Goal: Task Accomplishment & Management: Manage account settings

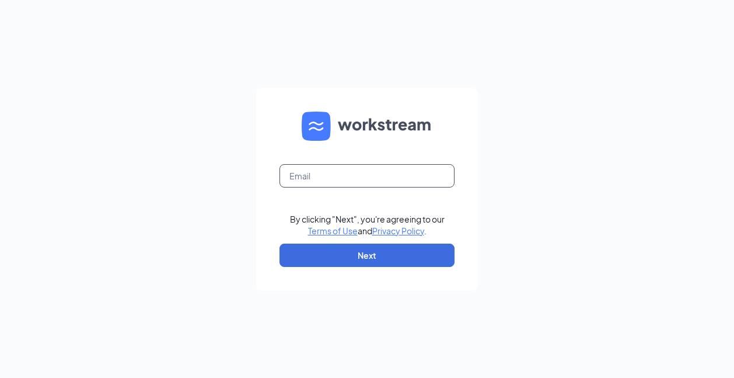
click at [368, 168] on input "text" at bounding box center [367, 175] width 175 height 23
type input "[EMAIL_ADDRESS][DOMAIN_NAME]"
click at [368, 176] on input "text" at bounding box center [367, 175] width 175 height 23
type input "[EMAIL_ADDRESS][DOMAIN_NAME]"
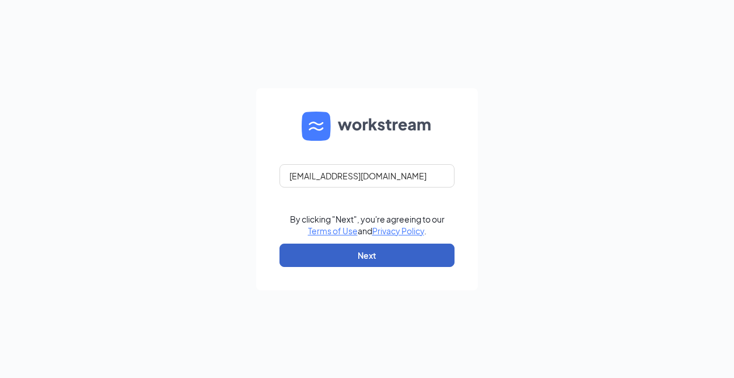
click at [398, 257] on button "Next" at bounding box center [367, 254] width 175 height 23
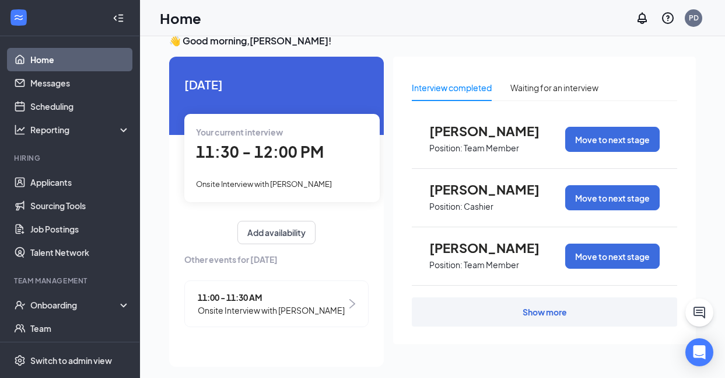
scroll to position [25, 0]
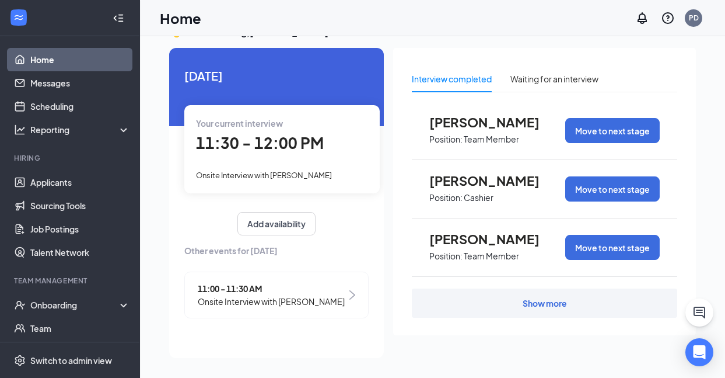
click at [301, 176] on span "Onsite Interview with [PERSON_NAME]" at bounding box center [264, 174] width 136 height 9
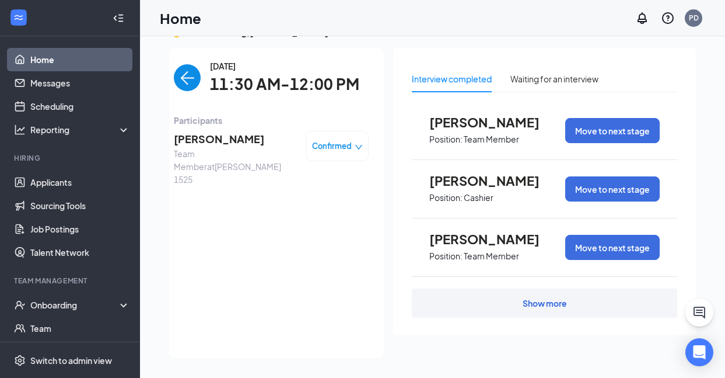
click at [329, 146] on span "Confirmed" at bounding box center [332, 146] width 40 height 12
click at [243, 134] on span "[PERSON_NAME]" at bounding box center [235, 139] width 123 height 16
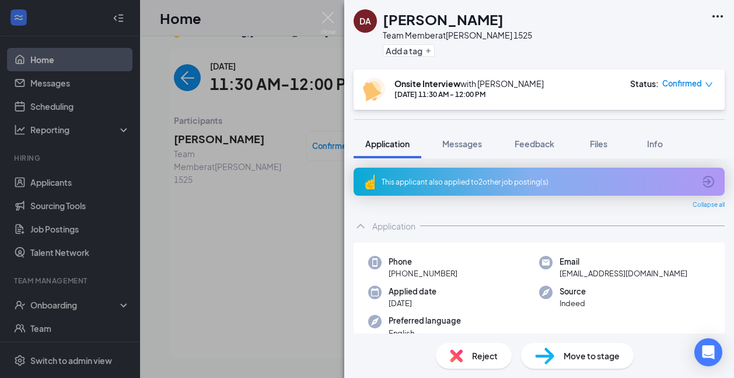
click at [565, 353] on span "Move to stage" at bounding box center [592, 355] width 56 height 13
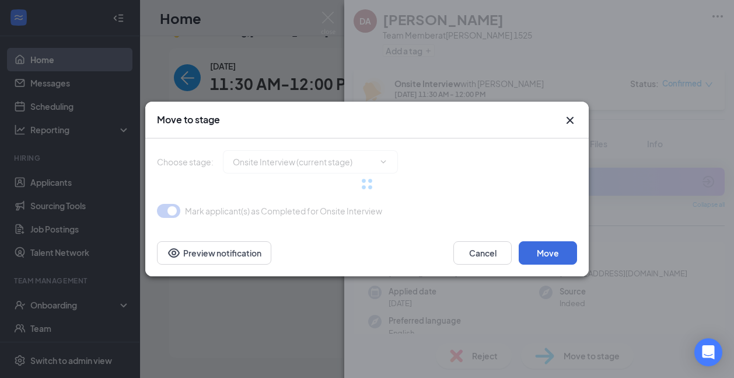
type input "Hiring Complete (final stage)"
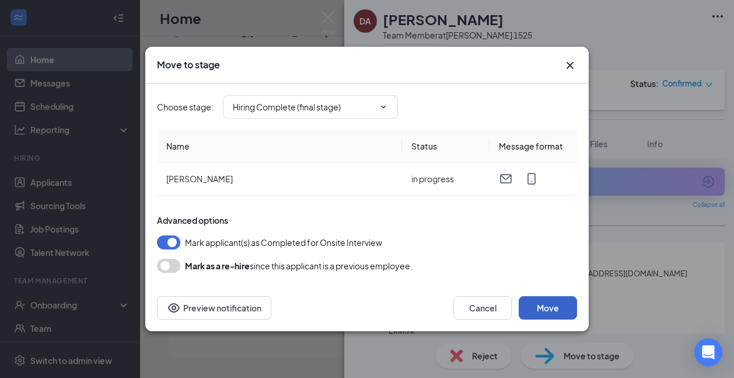
click at [561, 307] on button "Move" at bounding box center [548, 307] width 58 height 23
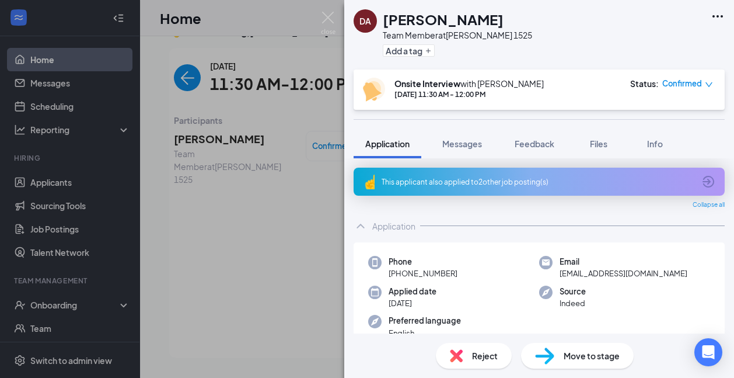
click at [79, 307] on div "DA [PERSON_NAME] Team Member at [GEOGRAPHIC_DATA][PERSON_NAME] 1525 Add a tag O…" at bounding box center [367, 189] width 734 height 378
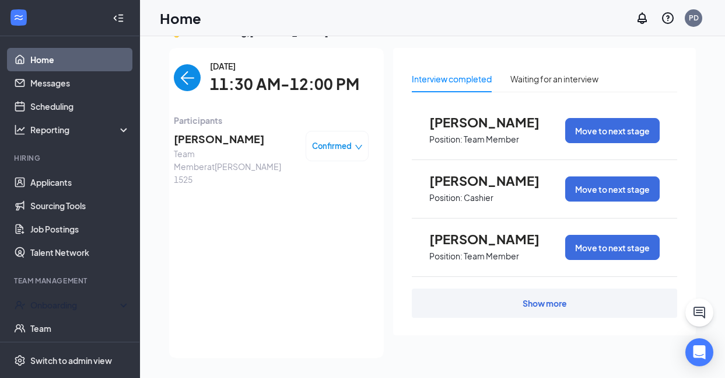
click at [79, 307] on div "Onboarding" at bounding box center [75, 305] width 90 height 12
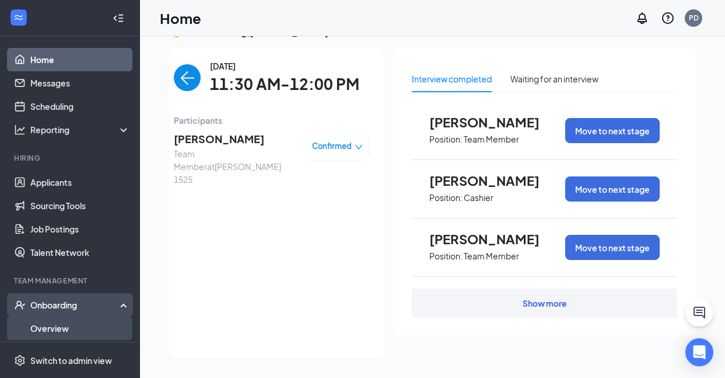
click at [73, 330] on link "Overview" at bounding box center [80, 327] width 100 height 23
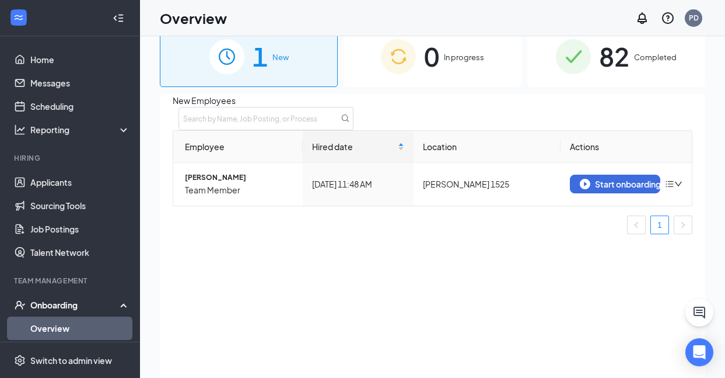
click at [268, 68] on div "1 New" at bounding box center [249, 56] width 178 height 61
click at [582, 193] on button "Start onboarding" at bounding box center [615, 184] width 90 height 19
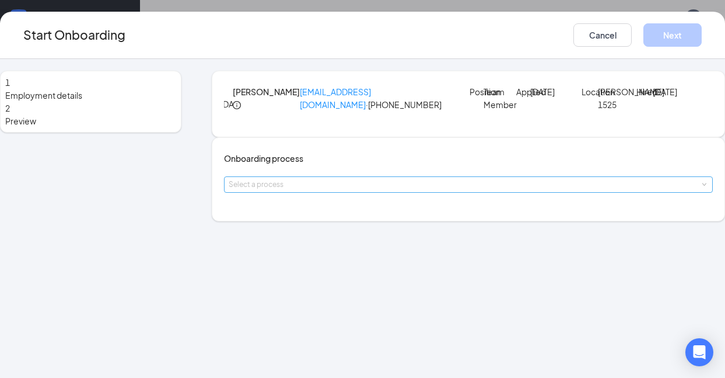
click at [397, 190] on div "Select a process" at bounding box center [466, 185] width 474 height 12
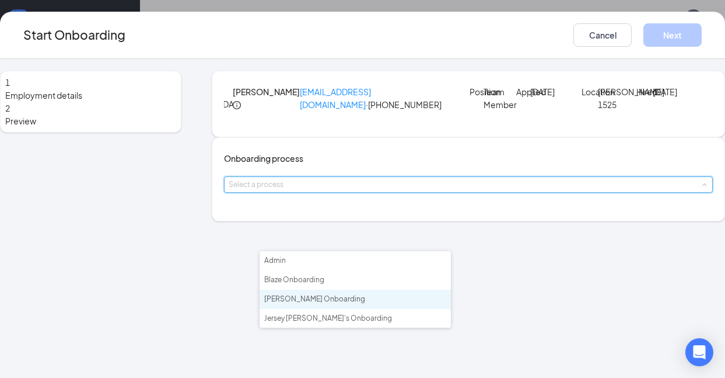
click at [347, 301] on span "[PERSON_NAME] Onboarding" at bounding box center [314, 298] width 101 height 9
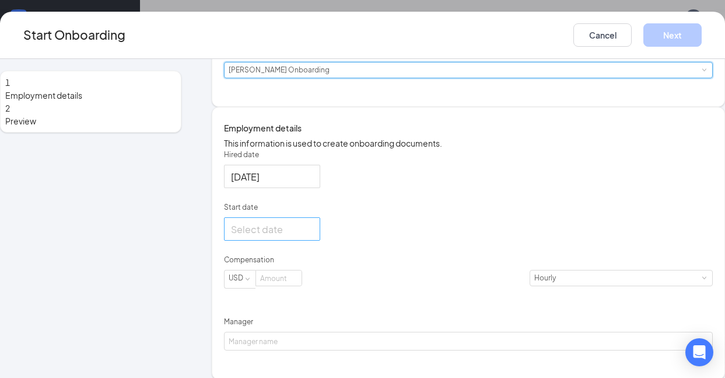
scroll to position [117, 0]
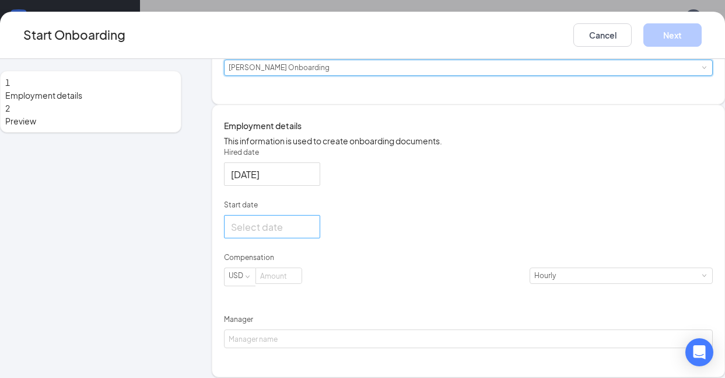
click at [313, 234] on div at bounding box center [272, 226] width 82 height 15
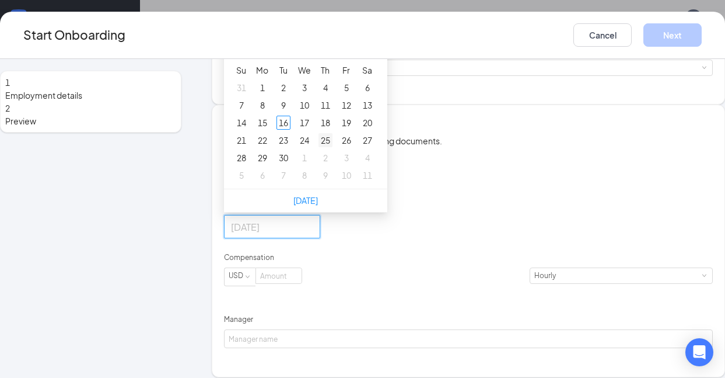
type input "[DATE]"
click at [333, 147] on div "25" at bounding box center [326, 140] width 14 height 14
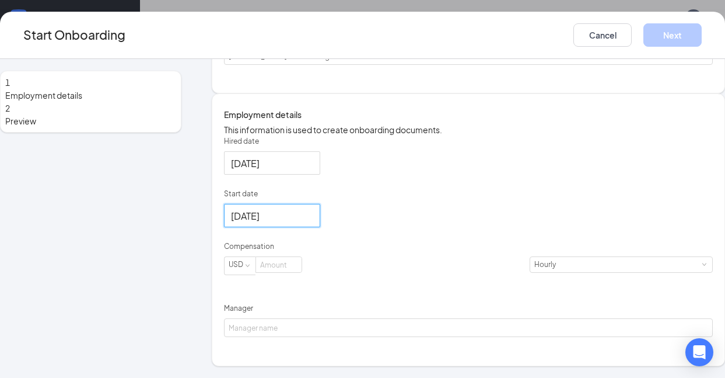
scroll to position [184, 0]
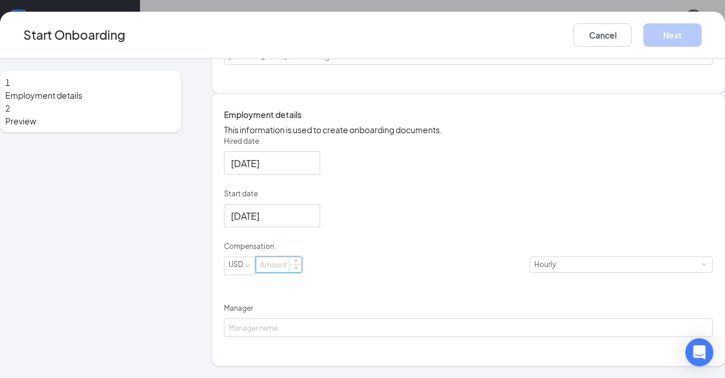
click at [302, 272] on input at bounding box center [279, 264] width 46 height 15
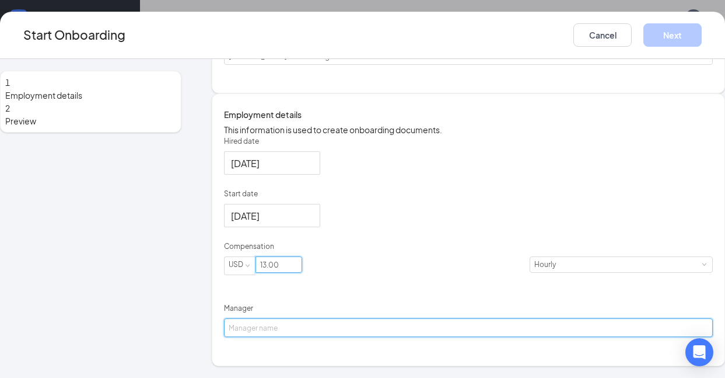
type input "13"
click at [357, 333] on input "Manager" at bounding box center [468, 327] width 489 height 19
type input "[PERSON_NAME]"
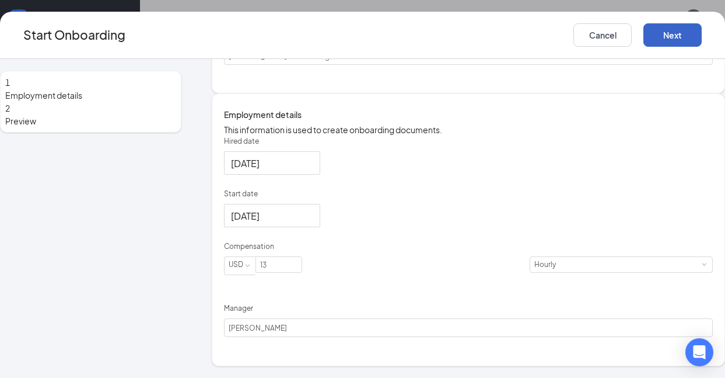
click at [644, 28] on button "Next" at bounding box center [673, 34] width 58 height 23
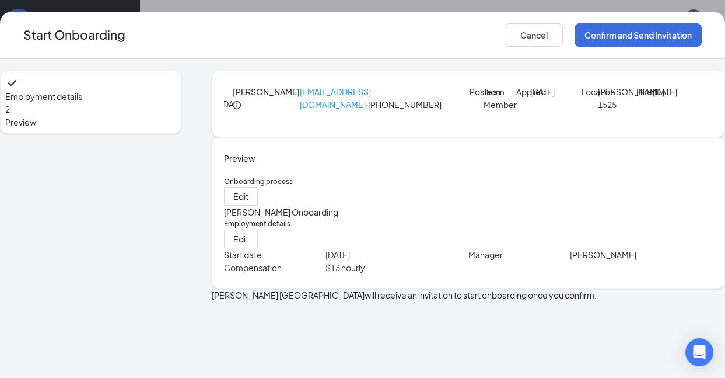
scroll to position [53, 0]
click at [575, 36] on button "Confirm and Send Invitation" at bounding box center [638, 34] width 127 height 23
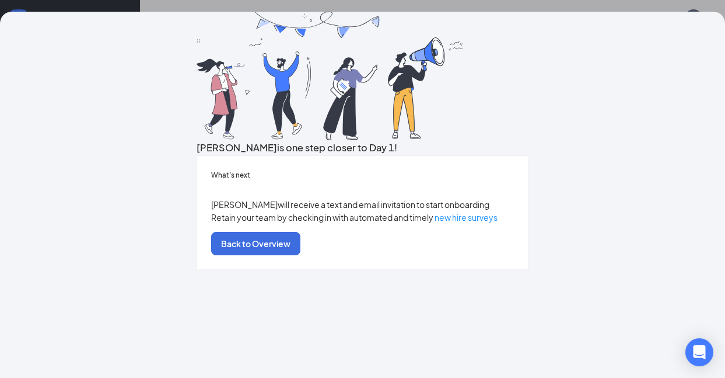
scroll to position [60, 0]
click at [301, 255] on button "Back to Overview" at bounding box center [255, 243] width 89 height 23
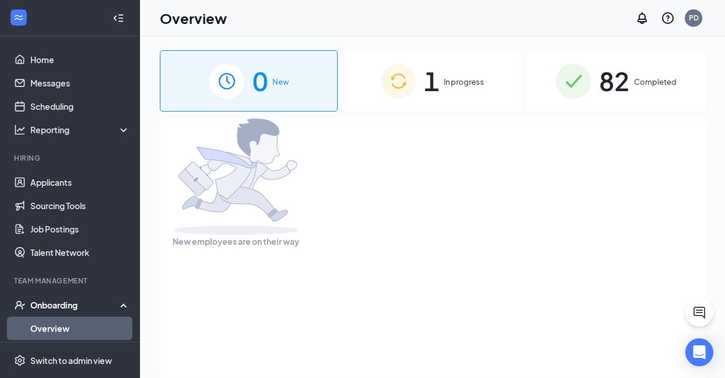
scroll to position [0, 0]
click at [74, 183] on link "Applicants" at bounding box center [80, 181] width 100 height 23
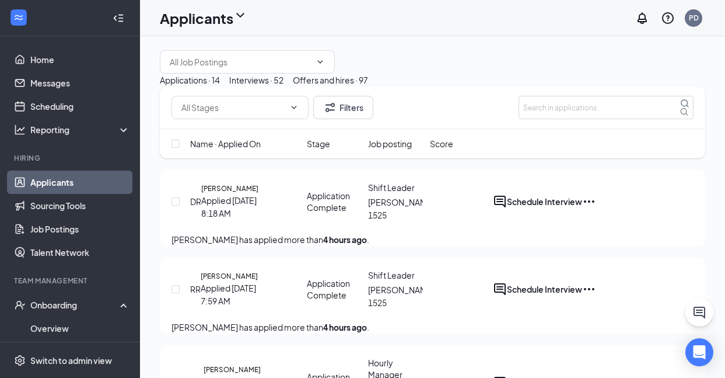
click at [284, 86] on div "Interviews · 52" at bounding box center [256, 80] width 54 height 13
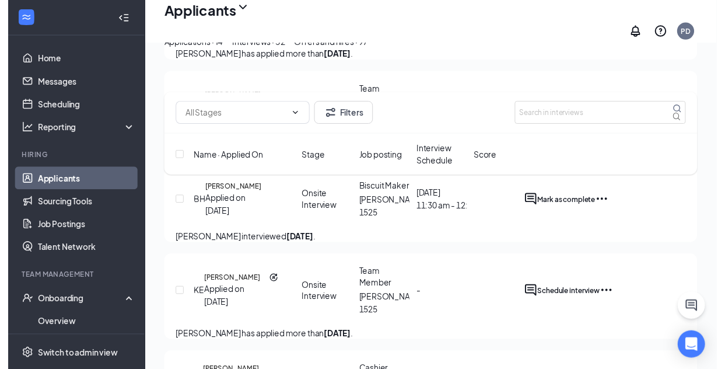
scroll to position [642, 0]
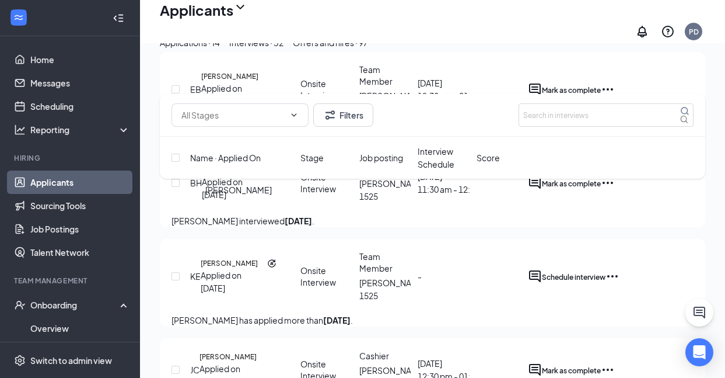
click at [235, 175] on h5 "[PERSON_NAME]" at bounding box center [230, 170] width 57 height 11
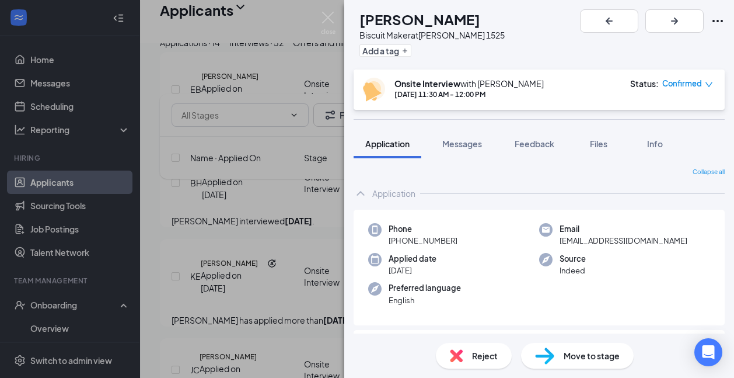
click at [564, 350] on div "Move to stage" at bounding box center [577, 356] width 113 height 26
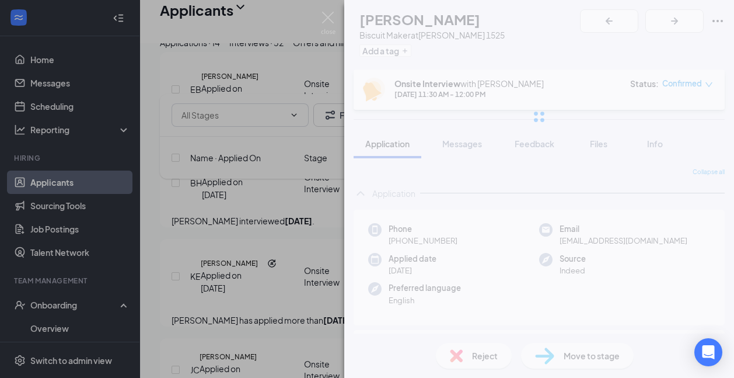
type input "Hiring Complete (final stage)"
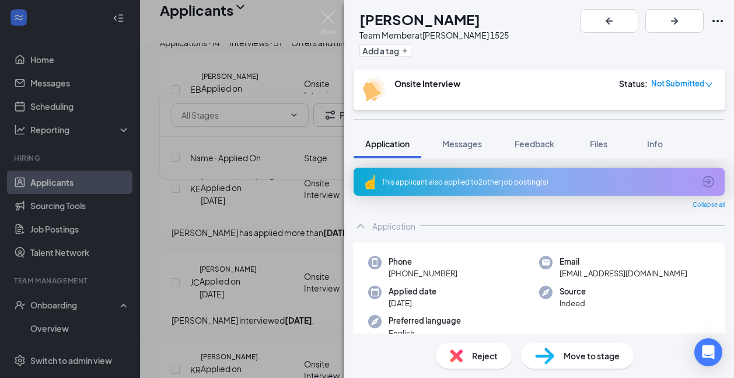
click at [578, 358] on span "Move to stage" at bounding box center [592, 355] width 56 height 13
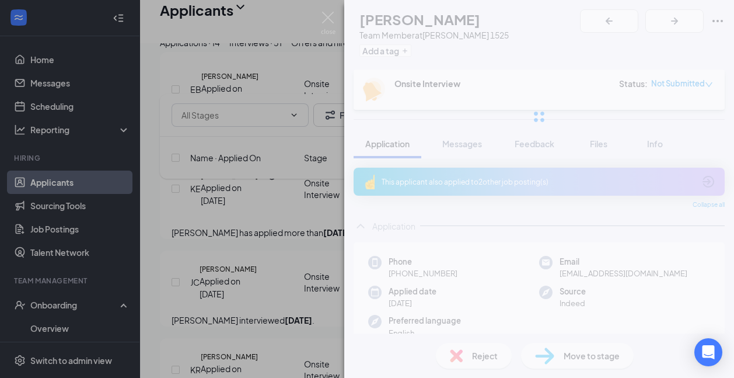
type input "Hiring Complete (final stage)"
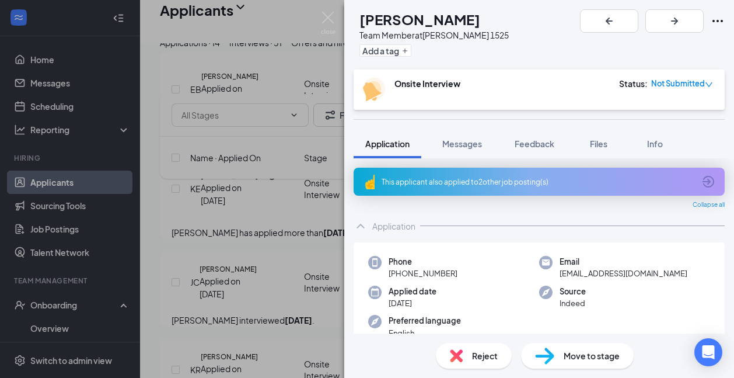
click at [246, 153] on div "KE [PERSON_NAME] Team Member at [PERSON_NAME] 1525 Add a tag Onsite Interview S…" at bounding box center [367, 189] width 734 height 378
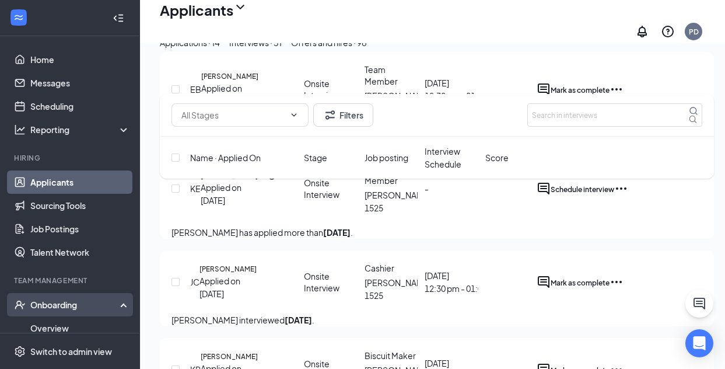
click at [75, 308] on div "Onboarding" at bounding box center [75, 305] width 90 height 12
click at [73, 292] on li "Team Management Onboarding Overview E-Verify Onboarding Documents Activity log …" at bounding box center [69, 330] width 139 height 111
click at [74, 302] on div "Onboarding" at bounding box center [75, 305] width 90 height 12
click at [72, 321] on link "Overview" at bounding box center [80, 327] width 100 height 23
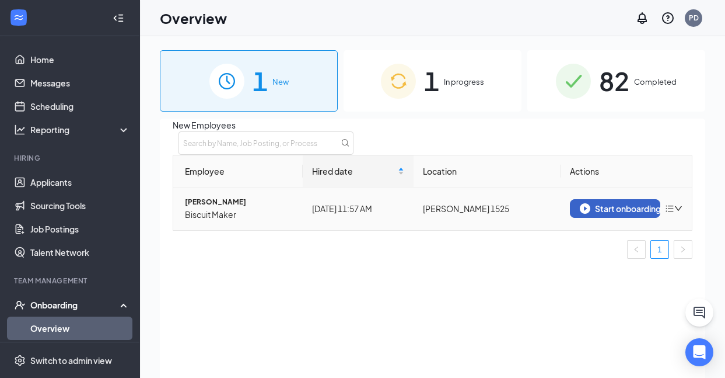
click at [594, 214] on div "Start onboarding" at bounding box center [615, 208] width 71 height 11
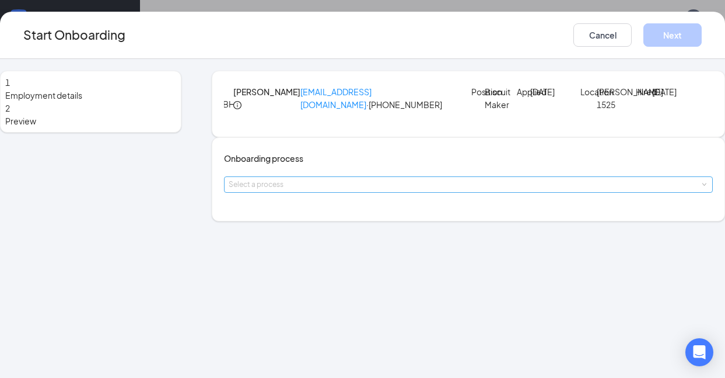
click at [395, 190] on div "Select a process" at bounding box center [466, 185] width 474 height 12
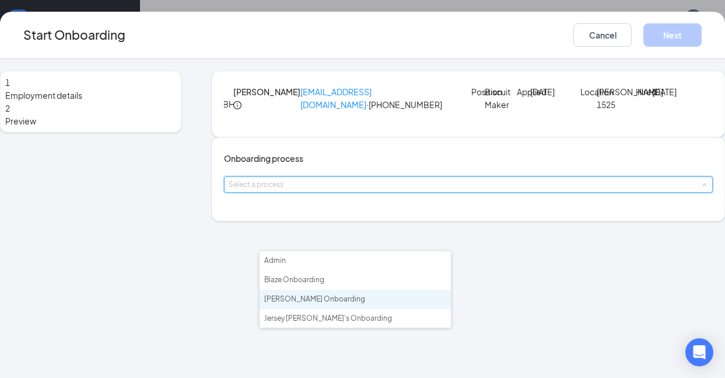
click at [353, 302] on li "[PERSON_NAME] Onboarding" at bounding box center [355, 298] width 191 height 19
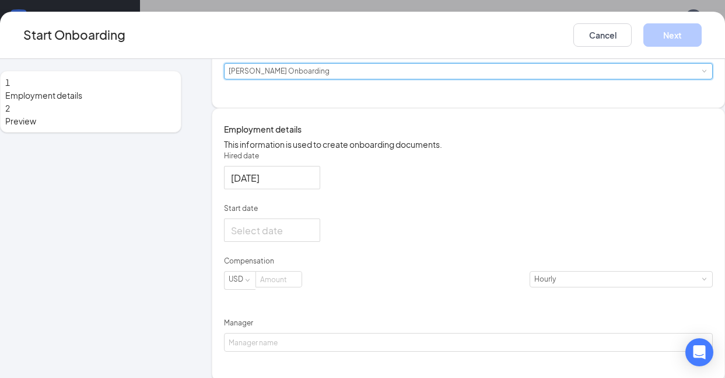
scroll to position [117, 0]
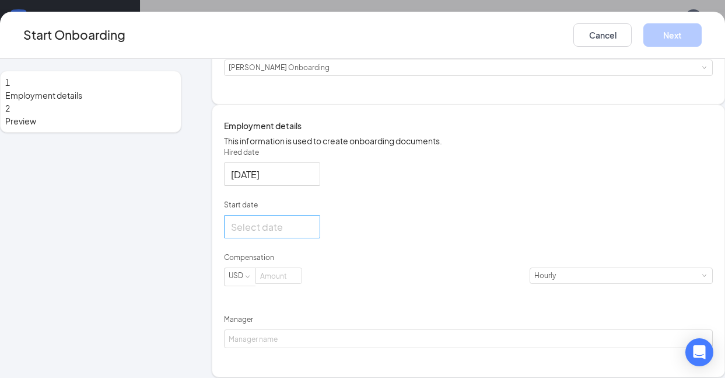
click at [313, 234] on div at bounding box center [272, 226] width 82 height 15
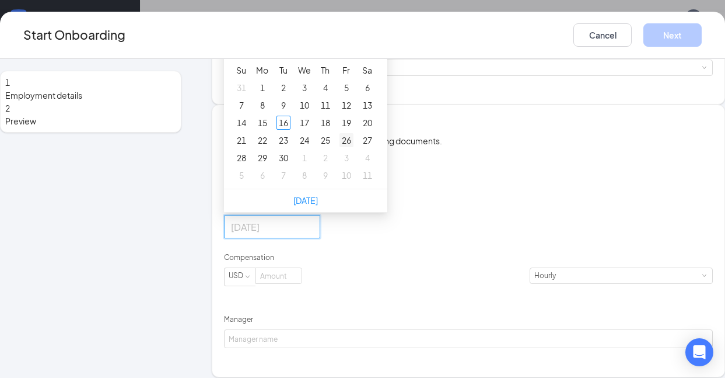
type input "[DATE]"
click at [354, 147] on div "26" at bounding box center [347, 140] width 14 height 14
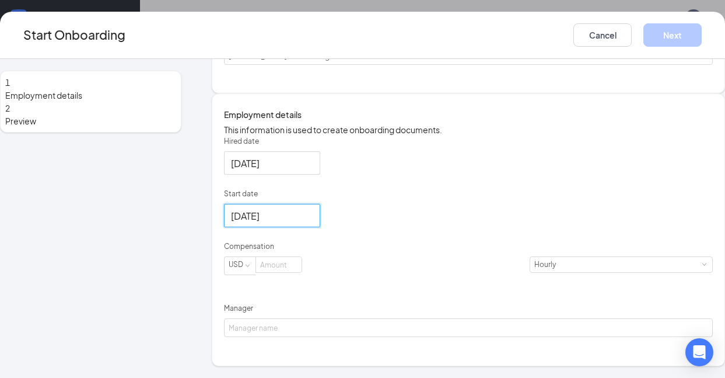
scroll to position [184, 0]
click at [302, 272] on input at bounding box center [279, 264] width 46 height 15
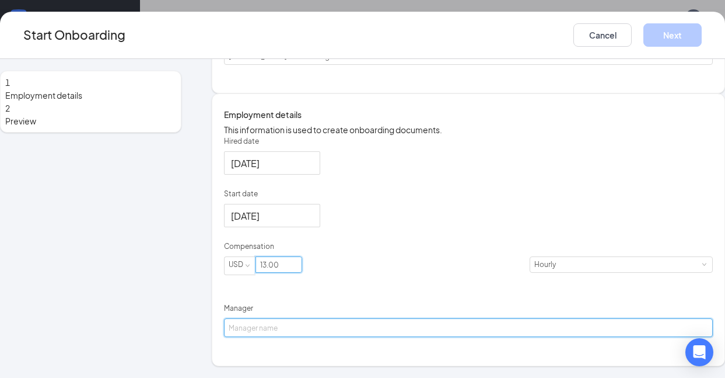
type input "13"
click at [375, 337] on input "Manager" at bounding box center [468, 327] width 489 height 19
click at [381, 331] on input "Manager" at bounding box center [468, 327] width 489 height 19
type input "[PERSON_NAME]"
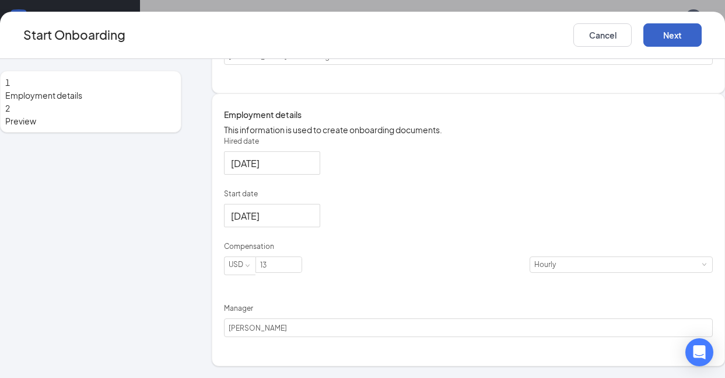
click at [644, 40] on button "Next" at bounding box center [673, 34] width 58 height 23
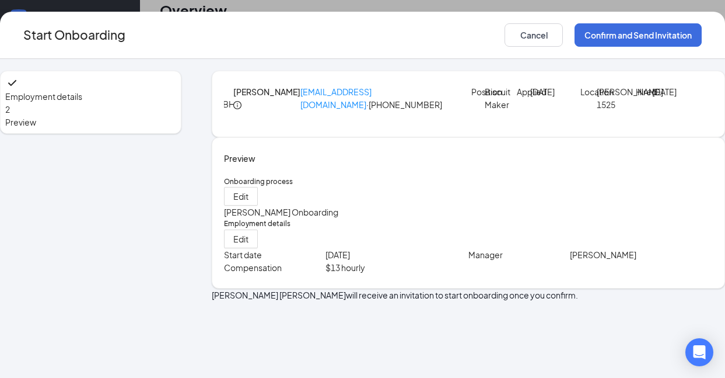
scroll to position [53, 0]
click at [575, 31] on button "Confirm and Send Invitation" at bounding box center [638, 34] width 127 height 23
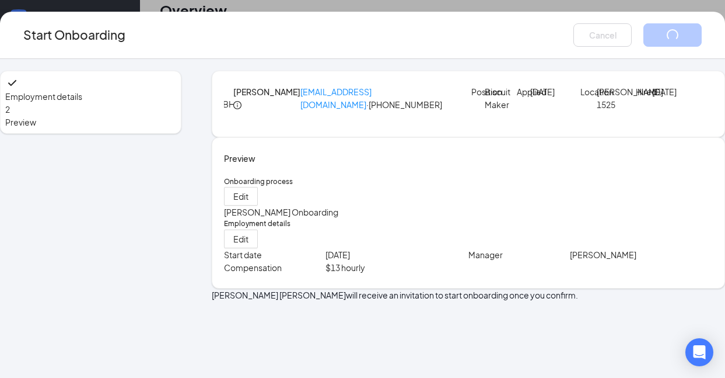
scroll to position [0, 0]
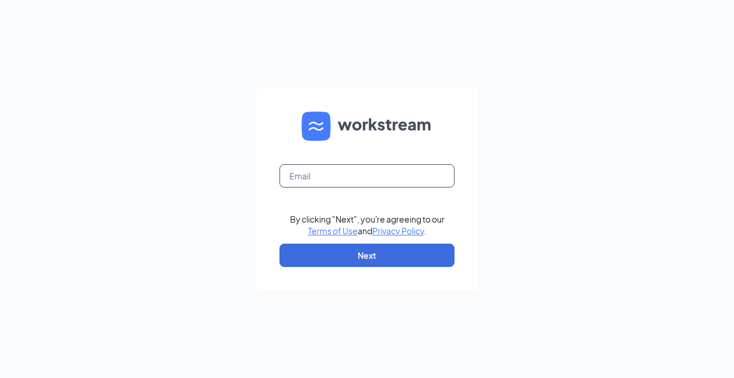
click at [386, 176] on input "text" at bounding box center [367, 175] width 175 height 23
click at [346, 175] on input "text" at bounding box center [367, 175] width 175 height 23
type input "[EMAIL_ADDRESS][DOMAIN_NAME]"
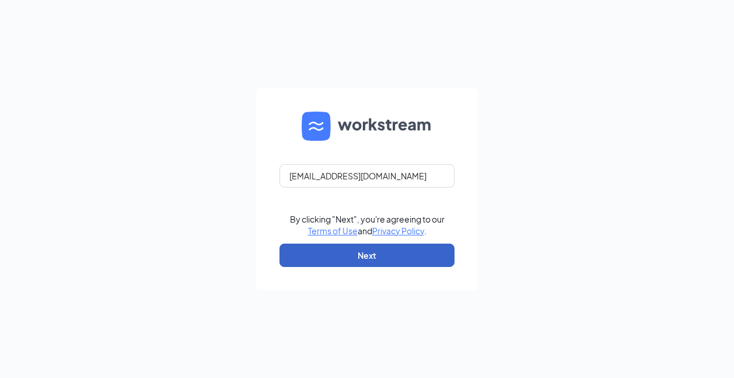
click at [344, 253] on button "Next" at bounding box center [367, 254] width 175 height 23
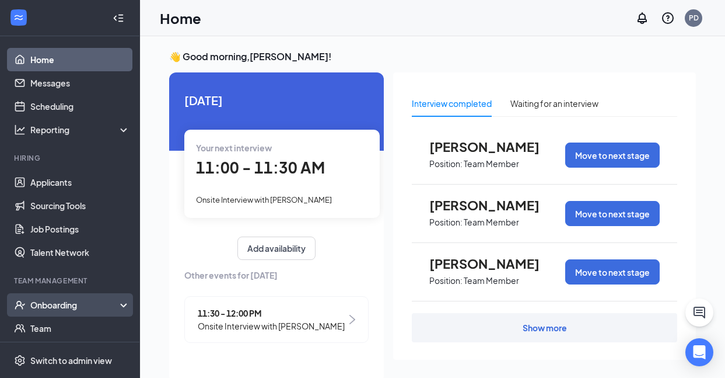
click at [83, 304] on div "Onboarding" at bounding box center [75, 305] width 90 height 12
click at [55, 332] on link "Overview" at bounding box center [80, 327] width 100 height 23
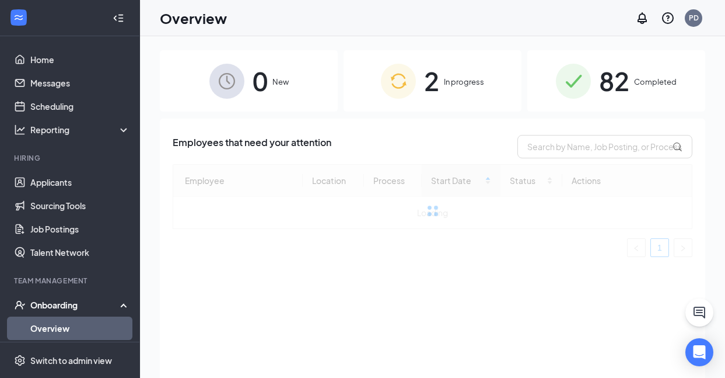
click at [474, 83] on span "In progress" at bounding box center [464, 82] width 40 height 12
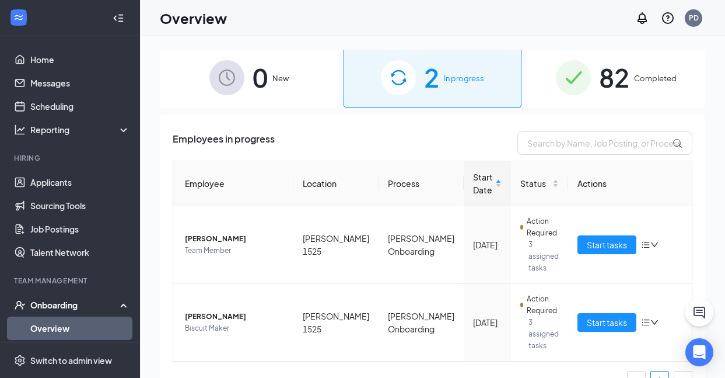
scroll to position [4, 0]
click at [587, 315] on span "Start tasks" at bounding box center [607, 321] width 40 height 13
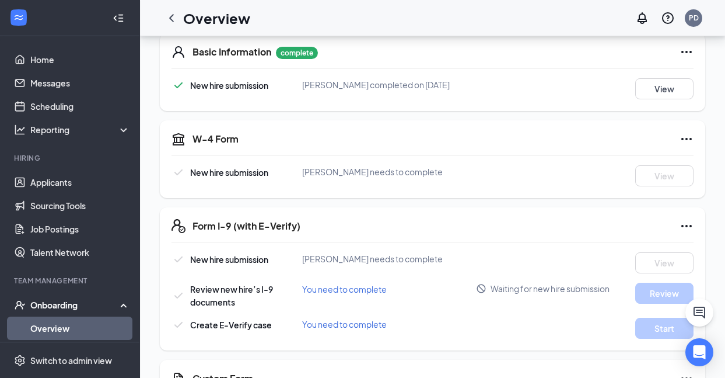
scroll to position [126, 0]
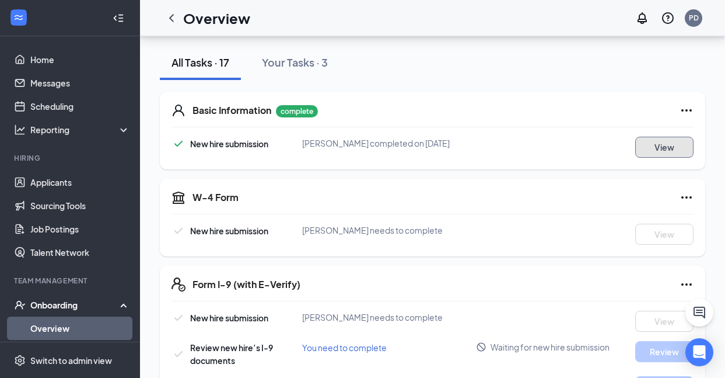
click at [662, 145] on button "View" at bounding box center [665, 147] width 58 height 21
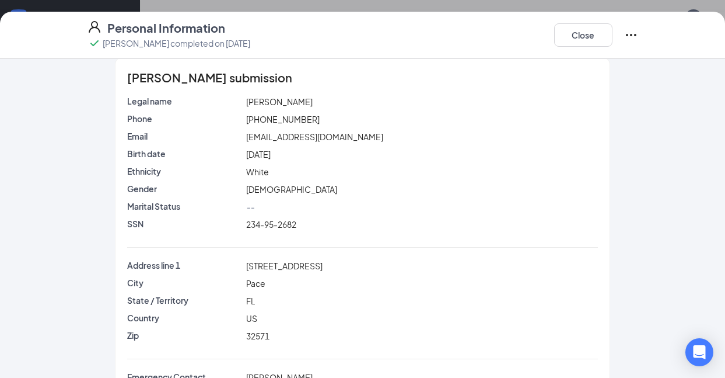
scroll to position [0, 0]
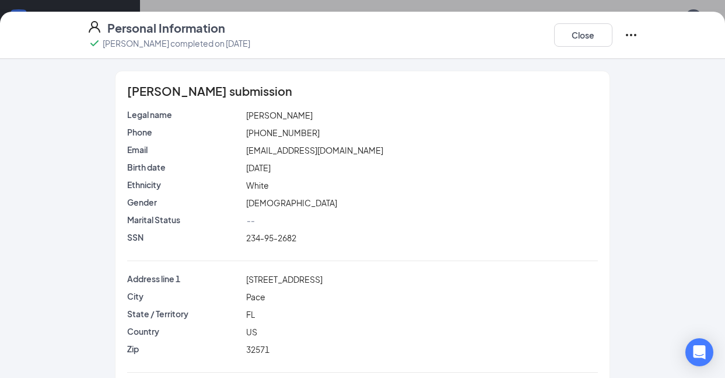
click at [628, 37] on icon "Ellipses" at bounding box center [631, 35] width 14 height 14
click at [658, 58] on span "Restart" at bounding box center [654, 59] width 28 height 12
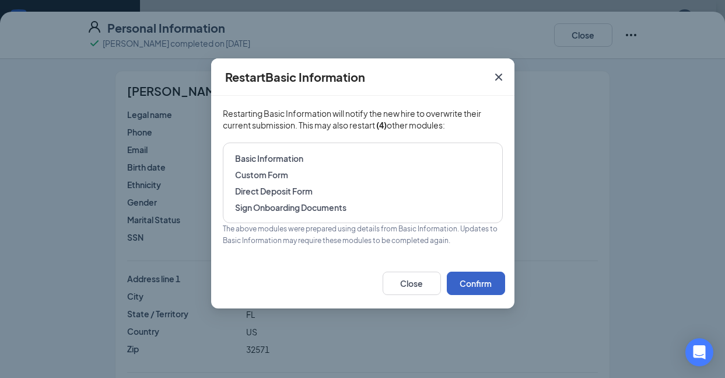
click at [472, 285] on button "Confirm" at bounding box center [476, 282] width 58 height 23
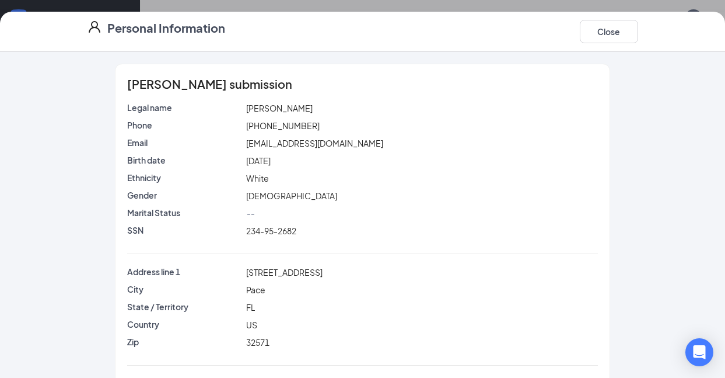
scroll to position [184, 0]
click at [609, 34] on button "Close" at bounding box center [609, 31] width 58 height 23
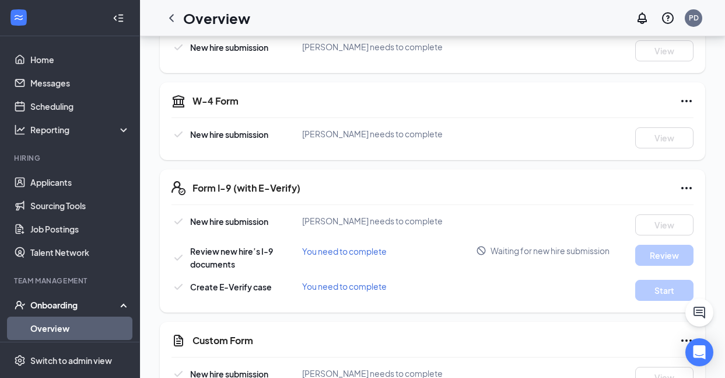
scroll to position [243, 0]
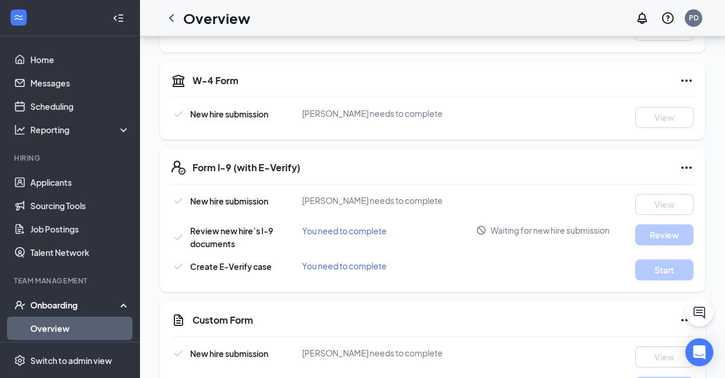
click at [327, 231] on span "You need to complete" at bounding box center [344, 230] width 85 height 11
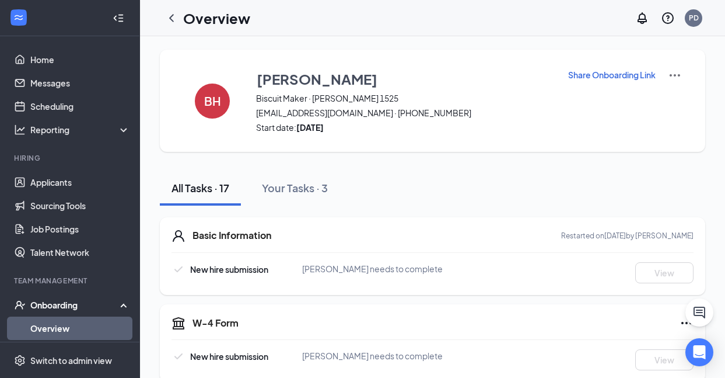
scroll to position [0, 0]
